Goal: Register for event/course

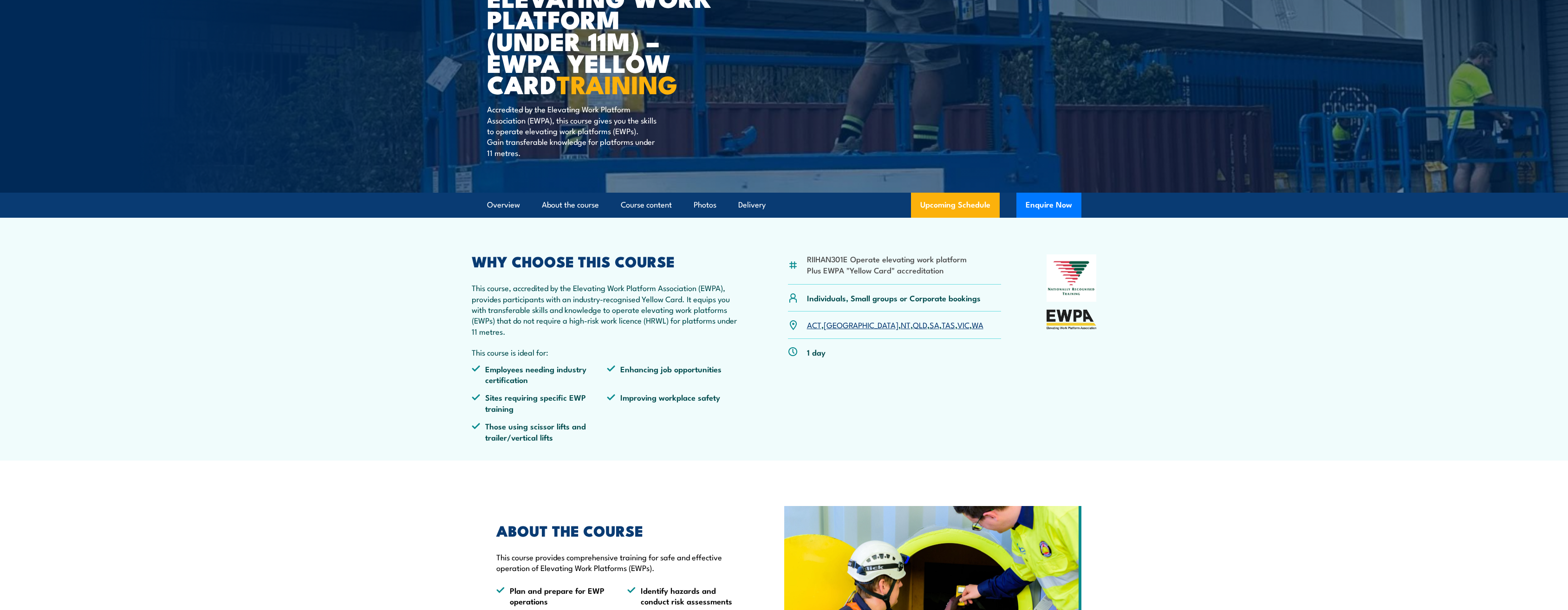
scroll to position [139, 0]
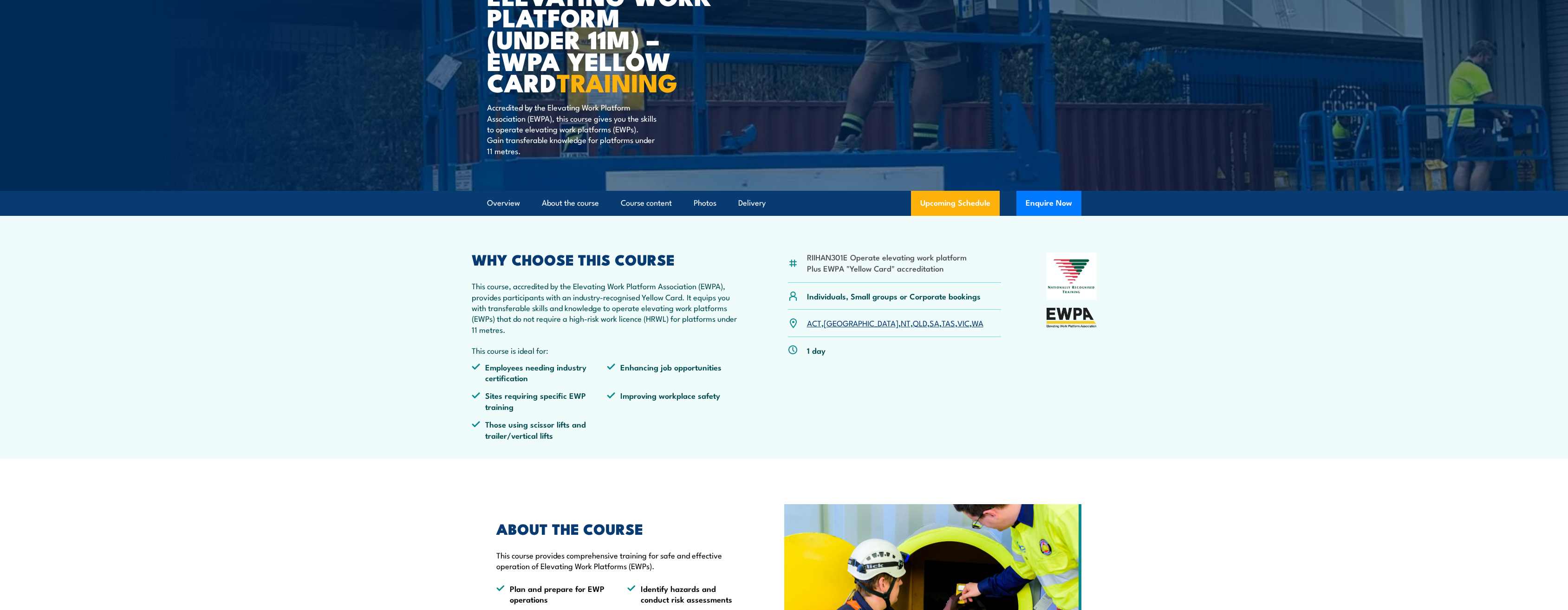
drag, startPoint x: 889, startPoint y: 321, endPoint x: 886, endPoint y: 326, distance: 5.8
click at [929, 321] on link "SA" at bounding box center [934, 323] width 10 height 11
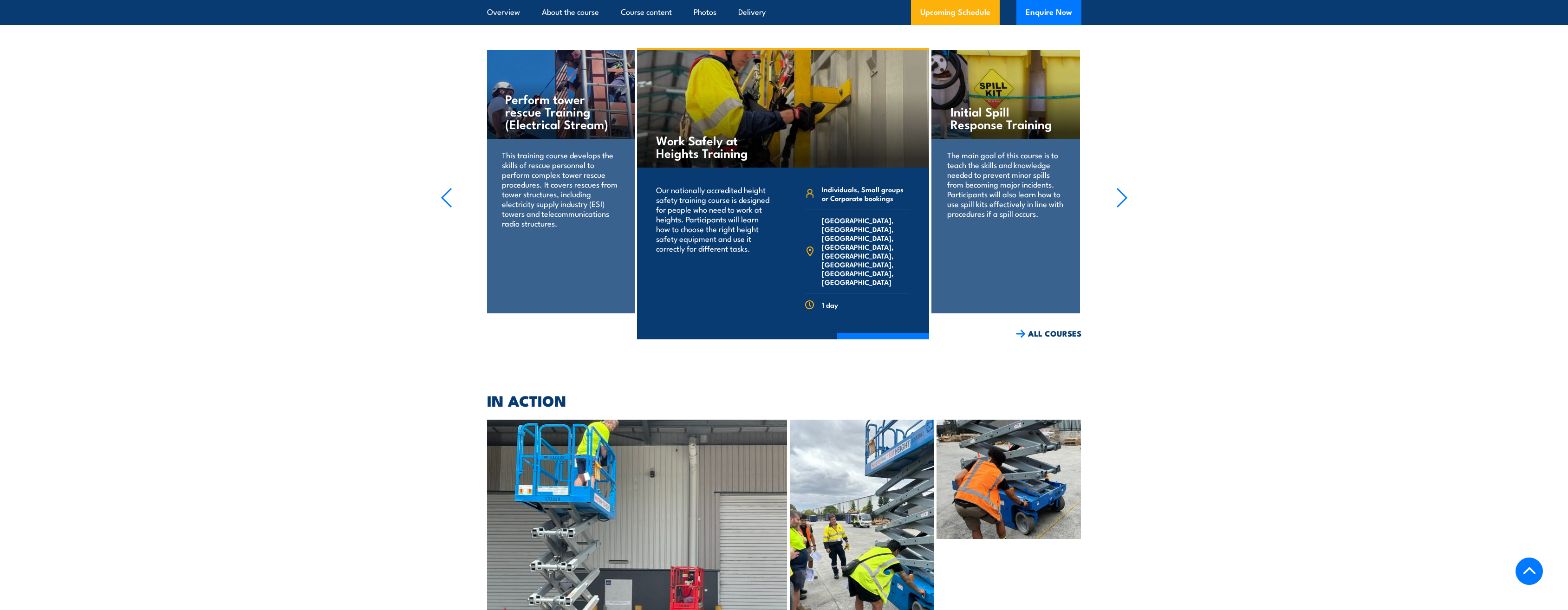
scroll to position [1645, 0]
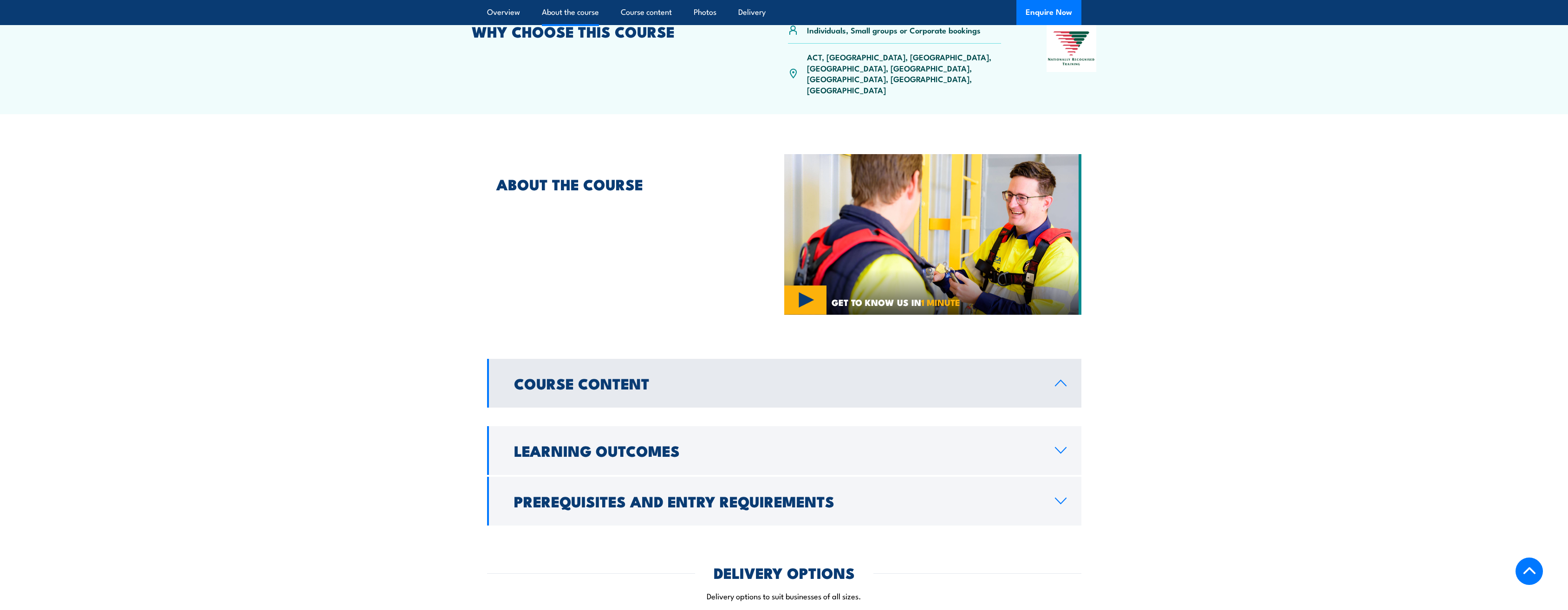
scroll to position [325, 0]
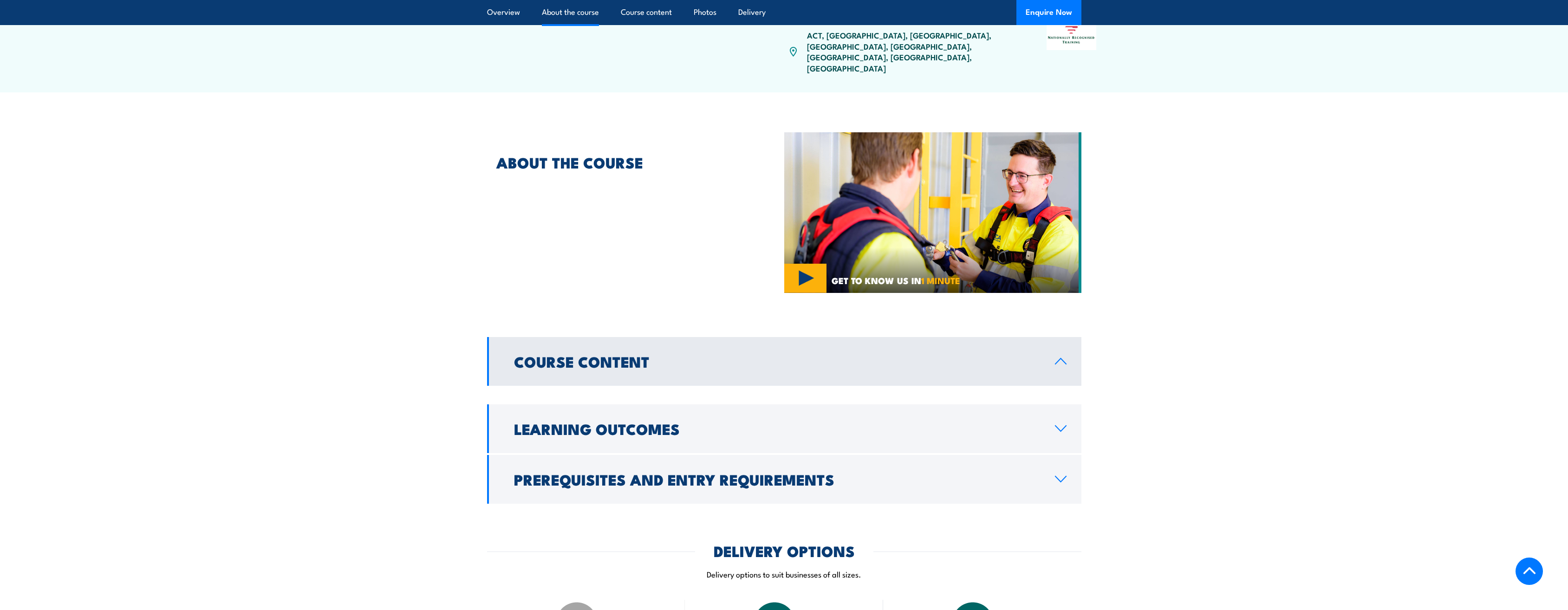
click at [1046, 337] on link "Course Content" at bounding box center [784, 362] width 594 height 49
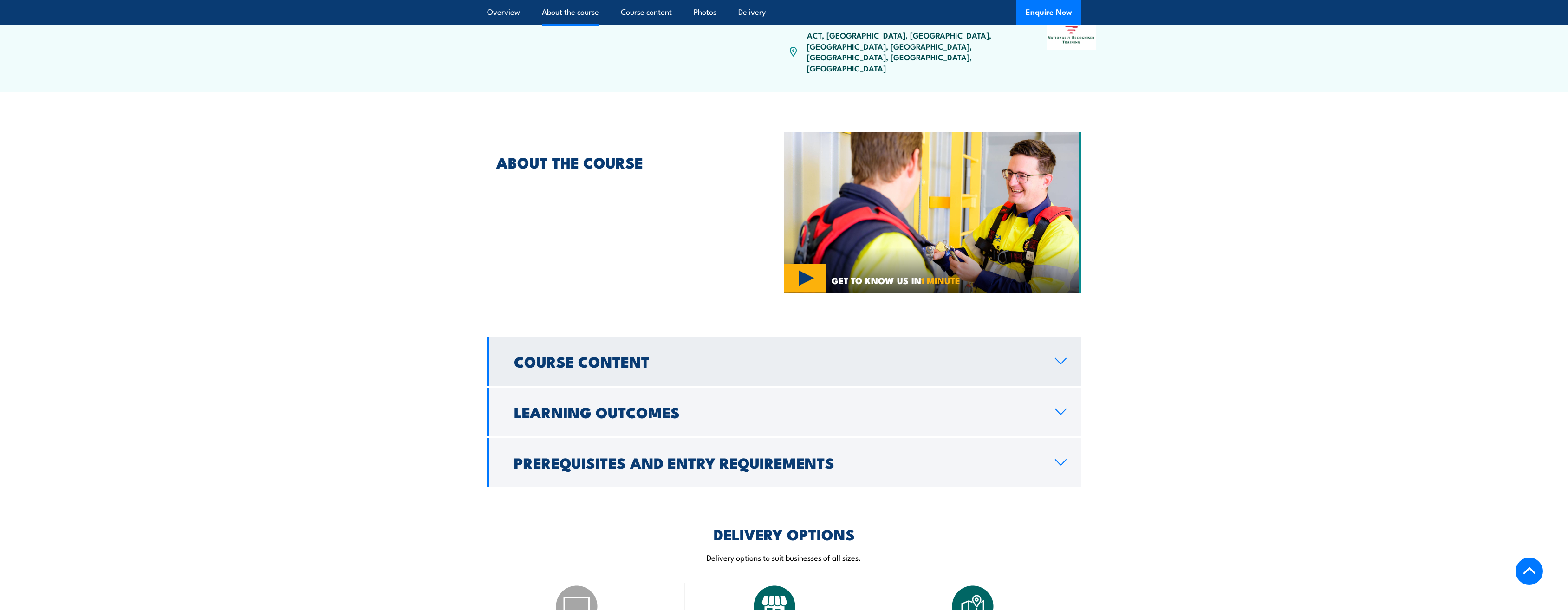
click at [1048, 337] on link "Course Content" at bounding box center [784, 362] width 594 height 49
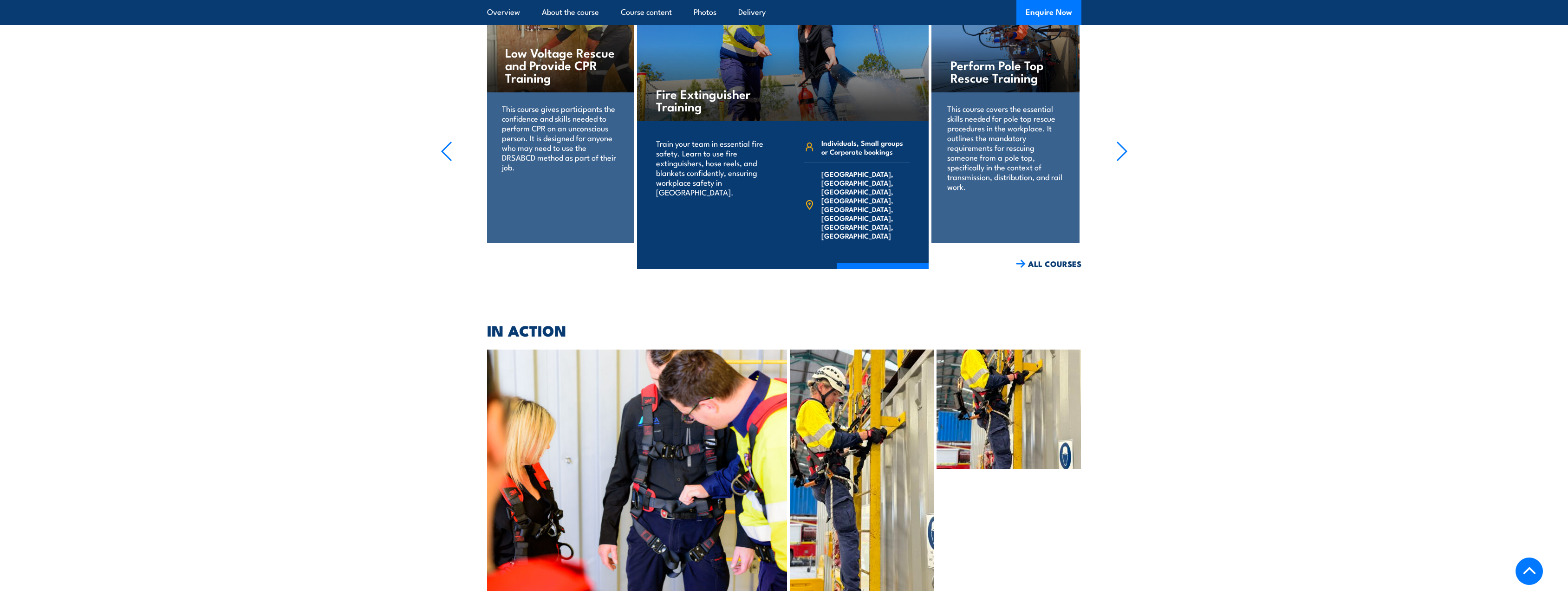
scroll to position [1115, 0]
